Goal: Information Seeking & Learning: Learn about a topic

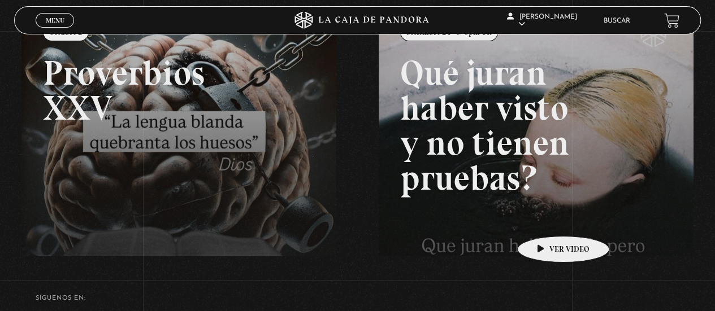
scroll to position [169, 0]
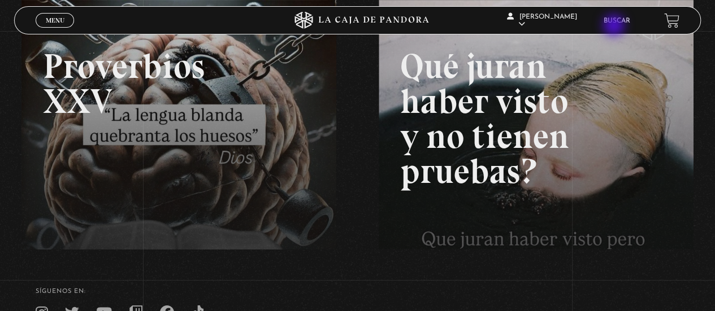
click at [615, 27] on li "Buscar" at bounding box center [616, 21] width 27 height 18
click at [617, 20] on link "Buscar" at bounding box center [616, 21] width 27 height 7
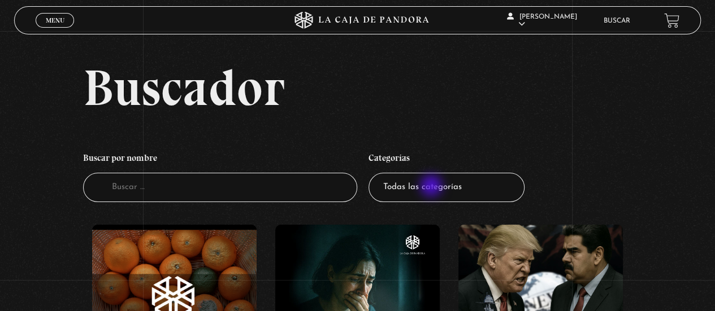
click at [432, 187] on select "Todas las categorías 11:11 Humanitario (1) Amo los [DATE] (4) Análisis de serie…" at bounding box center [446, 188] width 156 height 30
select select "nuevo-orden-mundial-nwo"
click at [372, 173] on select "Todas las categorías 11:11 Humanitario (1) Amo los [DATE] (4) Análisis de serie…" at bounding box center [446, 188] width 156 height 30
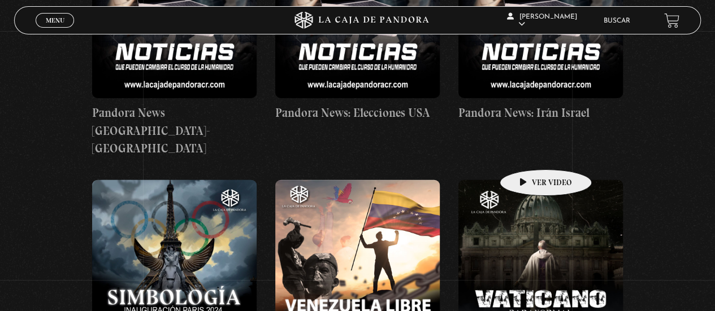
scroll to position [1356, 0]
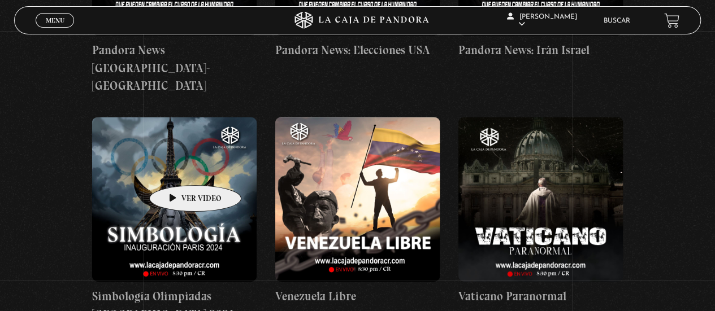
drag, startPoint x: 174, startPoint y: 155, endPoint x: 180, endPoint y: 153, distance: 6.1
click at [175, 154] on figure at bounding box center [174, 199] width 164 height 164
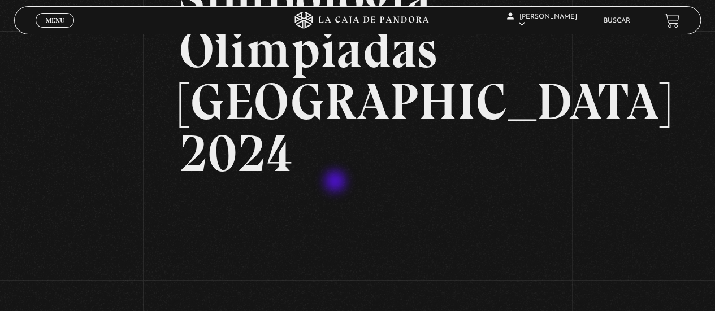
scroll to position [169, 0]
